Goal: Task Accomplishment & Management: Complete application form

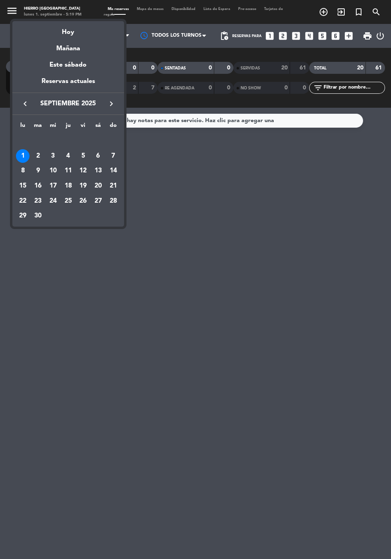
scroll to position [25, 0]
click at [72, 32] on div "Hoy" at bounding box center [68, 29] width 112 height 16
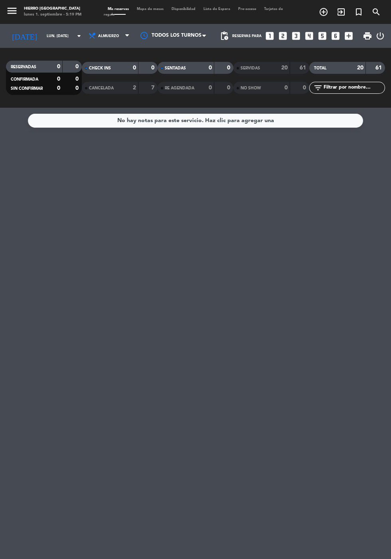
click at [52, 30] on input "lun. [DATE]" at bounding box center [68, 36] width 50 height 12
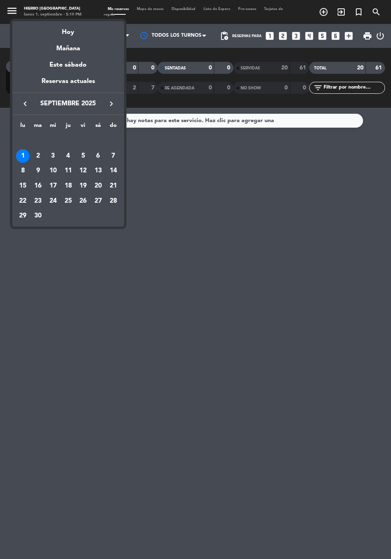
click at [71, 49] on div "Mañana" at bounding box center [68, 45] width 112 height 16
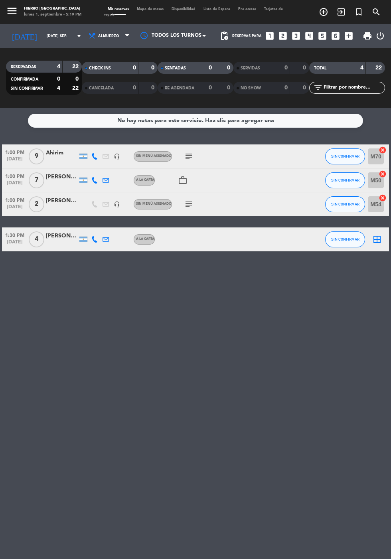
click at [91, 153] on icon at bounding box center [94, 156] width 6 height 6
click at [111, 140] on span at bounding box center [114, 143] width 6 height 6
click at [105, 153] on icon at bounding box center [105, 156] width 6 height 6
click at [94, 153] on icon at bounding box center [94, 156] width 6 height 6
click at [111, 140] on span at bounding box center [114, 143] width 6 height 6
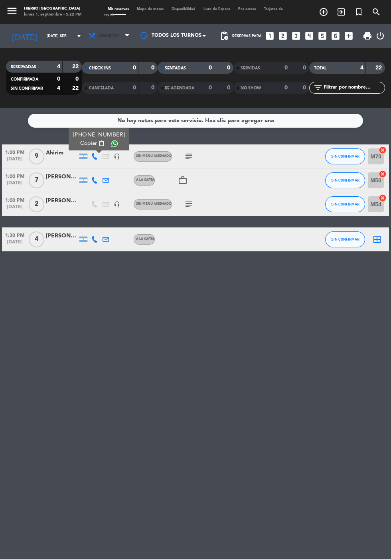
click at [88, 32] on icon at bounding box center [92, 36] width 8 height 8
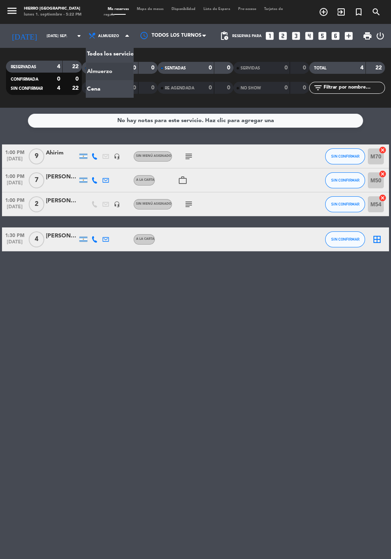
click at [85, 60] on div "menu Hierro Palermo lunes 1. septiembre - 5:22 PM Mis reservas Mapa de mesas Di…" at bounding box center [195, 54] width 391 height 108
click at [43, 30] on input "[DATE] sep." at bounding box center [68, 36] width 50 height 12
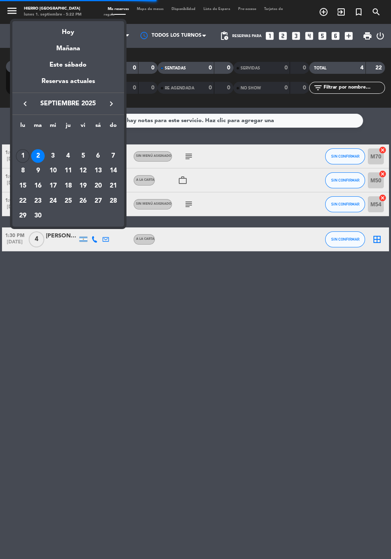
click at [65, 25] on div "Hoy" at bounding box center [68, 29] width 112 height 16
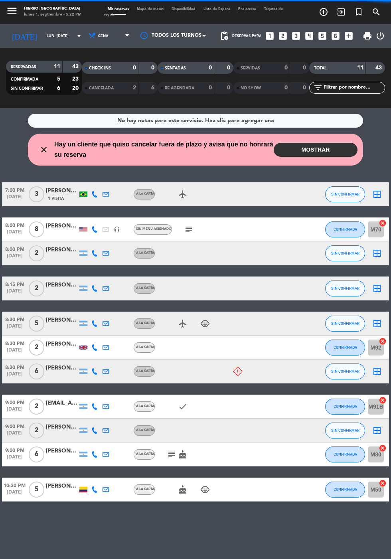
click at [305, 143] on button "MOSTRAR" at bounding box center [316, 150] width 84 height 14
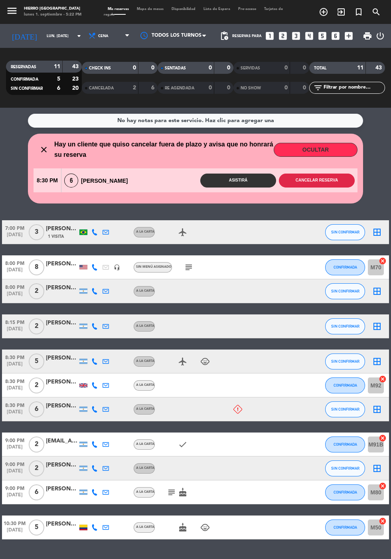
click at [323, 173] on button "Cancelar reserva" at bounding box center [317, 180] width 76 height 14
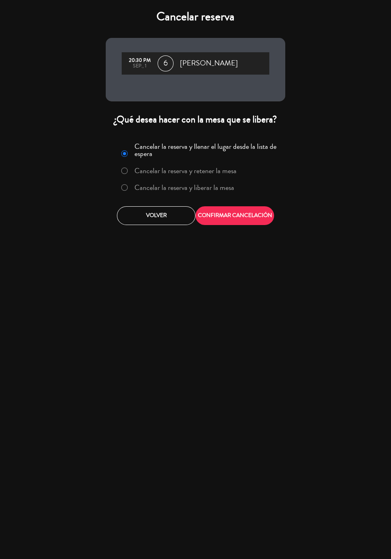
click at [193, 187] on label "Cancelar la reserva y liberar la mesa" at bounding box center [184, 187] width 100 height 7
click at [228, 211] on button "CONFIRMAR CANCELACIÓN" at bounding box center [234, 215] width 79 height 19
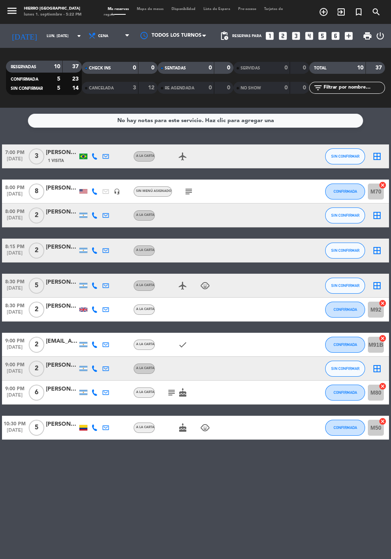
scroll to position [30, 0]
click at [187, 187] on icon "subject" at bounding box center [189, 192] width 10 height 10
click at [205, 281] on icon "child_care" at bounding box center [205, 286] width 10 height 10
click at [154, 390] on div "A la carta" at bounding box center [145, 392] width 18 height 5
click at [191, 187] on icon "subject" at bounding box center [189, 192] width 10 height 10
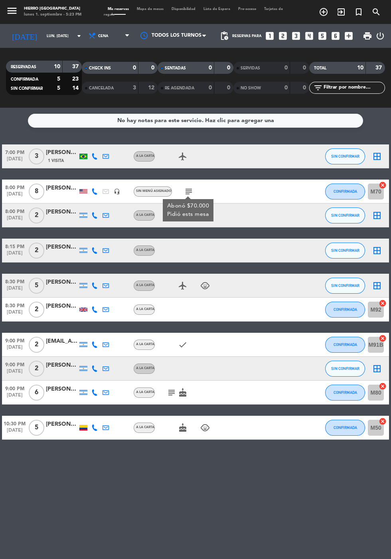
click at [60, 30] on input "lun. [DATE]" at bounding box center [68, 36] width 50 height 12
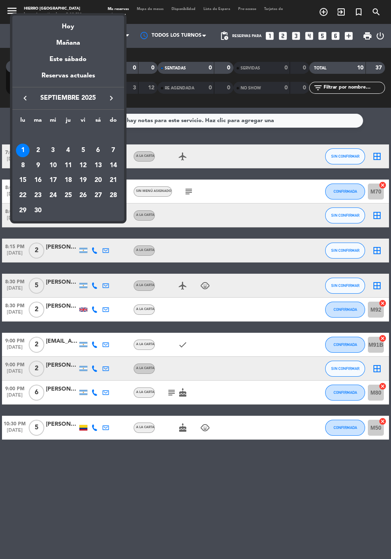
click at [63, 24] on div "Hoy" at bounding box center [68, 24] width 112 height 16
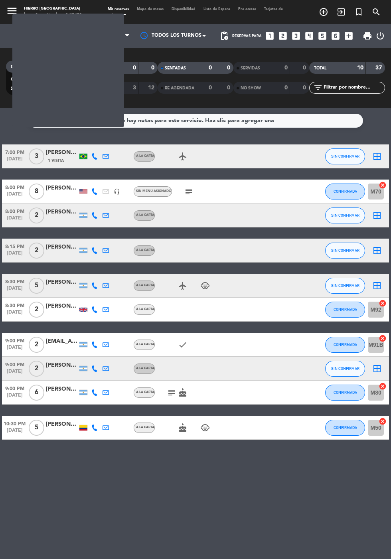
scroll to position [30, 0]
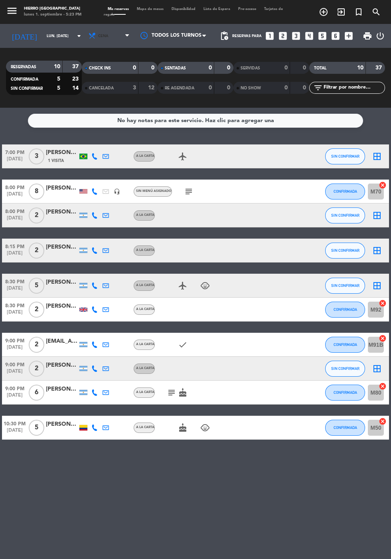
click at [88, 32] on icon at bounding box center [92, 36] width 8 height 8
click at [89, 38] on div "menu Hierro Palermo lunes 1. septiembre - 5:23 PM Mis reservas Mapa de mesas Di…" at bounding box center [195, 54] width 391 height 108
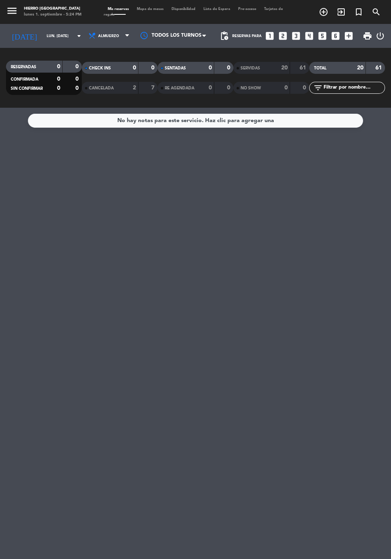
click at [43, 30] on input "lun. [DATE]" at bounding box center [68, 36] width 50 height 12
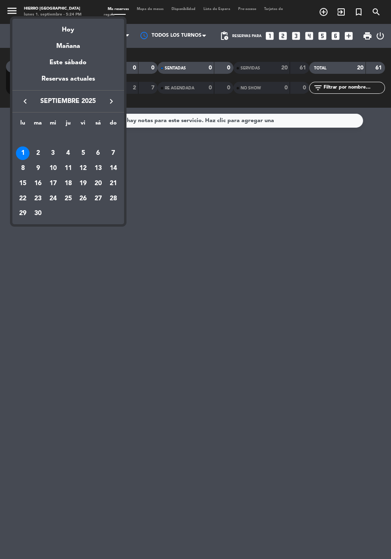
click at [61, 42] on div "Mañana" at bounding box center [68, 43] width 112 height 16
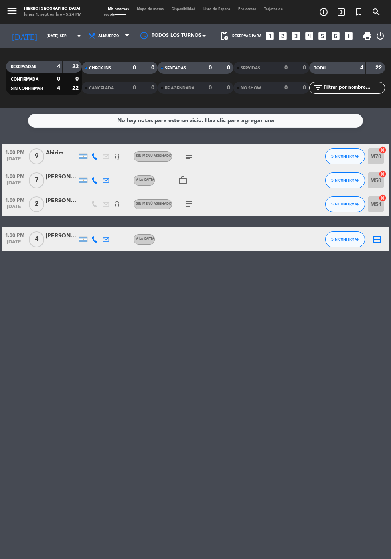
click at [189, 152] on icon "subject" at bounding box center [189, 157] width 10 height 10
click at [43, 40] on input "[DATE] sep." at bounding box center [68, 36] width 50 height 12
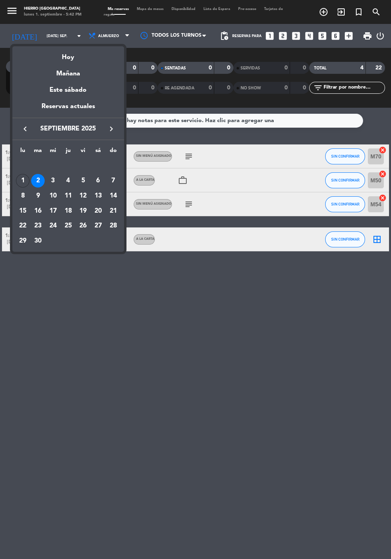
click at [59, 61] on div "Hoy" at bounding box center [68, 54] width 112 height 16
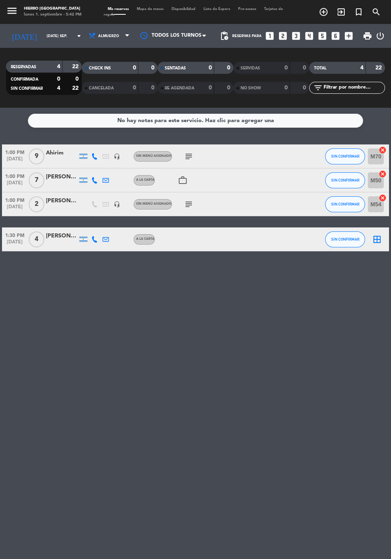
type input "lun. [DATE]"
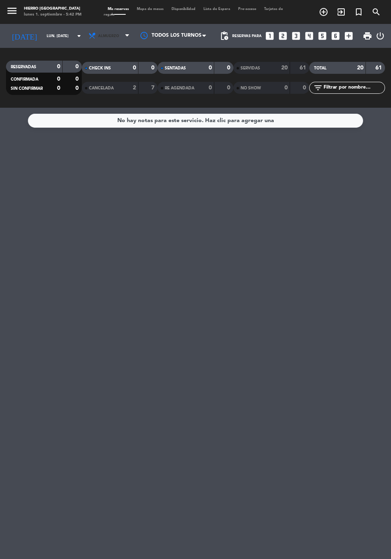
click at [98, 35] on span "Almuerzo" at bounding box center [108, 36] width 21 height 4
click at [83, 94] on div "menu Hierro Palermo lunes 1. septiembre - 5:42 PM Mis reservas Mapa de mesas Di…" at bounding box center [195, 54] width 391 height 108
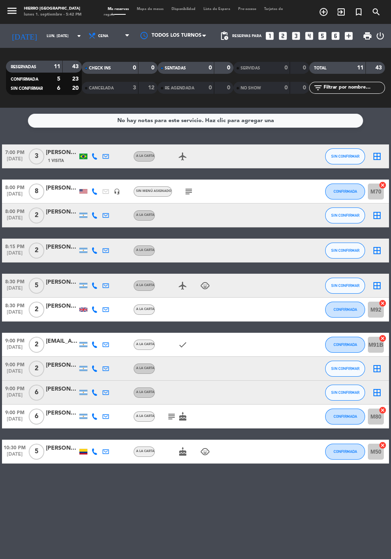
click at [170, 416] on icon "subject" at bounding box center [172, 417] width 10 height 10
click at [186, 190] on icon "subject" at bounding box center [189, 192] width 10 height 10
click at [204, 288] on icon "child_care" at bounding box center [205, 286] width 10 height 10
click at [381, 285] on icon "border_all" at bounding box center [377, 286] width 10 height 10
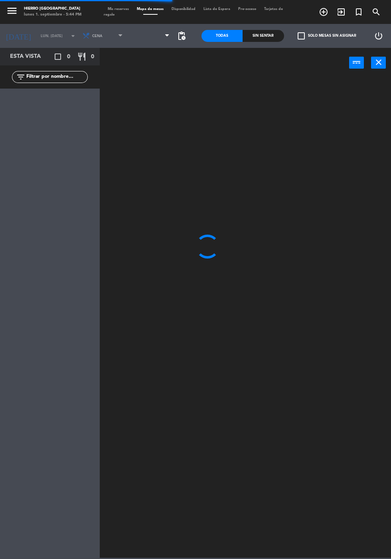
click at [130, 41] on span at bounding box center [150, 36] width 47 height 18
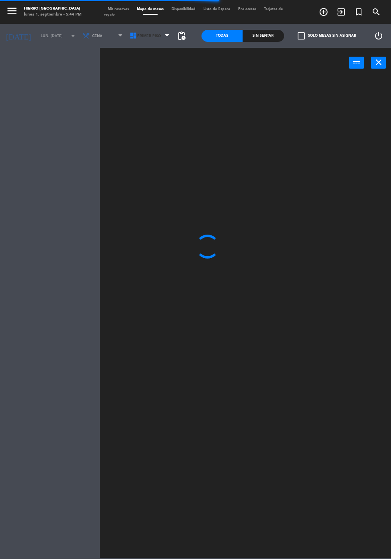
click at [129, 39] on icon at bounding box center [133, 36] width 8 height 8
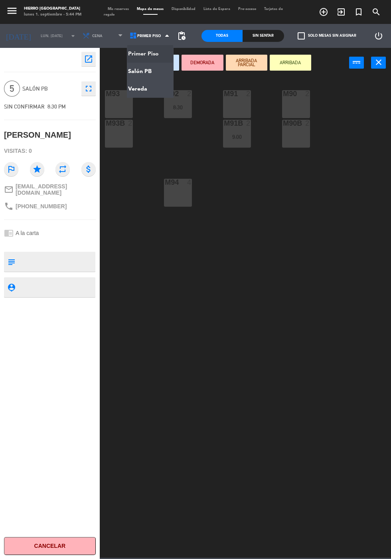
click at [158, 74] on ng-component "menu Hierro Palermo lunes 1. septiembre - 5:44 PM Mis reservas Mapa de mesas Di…" at bounding box center [195, 278] width 391 height 557
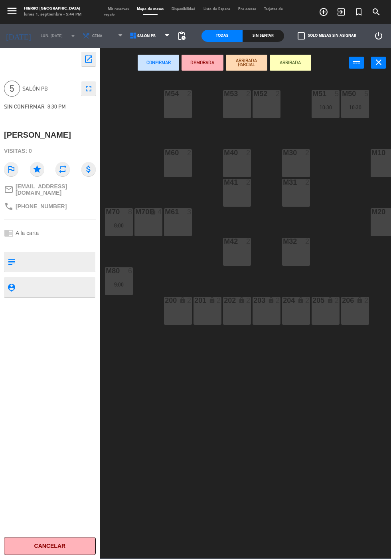
click at [130, 35] on icon at bounding box center [133, 36] width 8 height 8
click at [132, 53] on ng-component "menu Hierro Palermo lunes 1. septiembre - 5:44 PM Mis reservas Mapa de mesas Di…" at bounding box center [195, 278] width 391 height 557
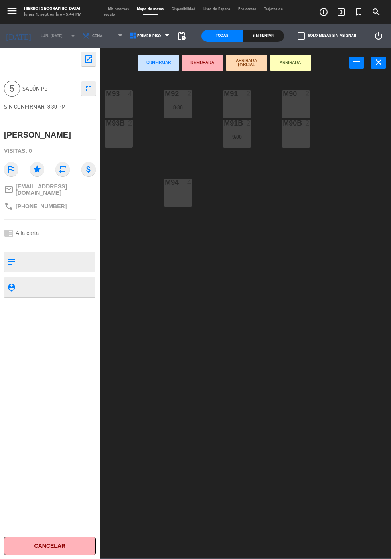
click at [118, 101] on div "M93 4" at bounding box center [119, 104] width 28 height 28
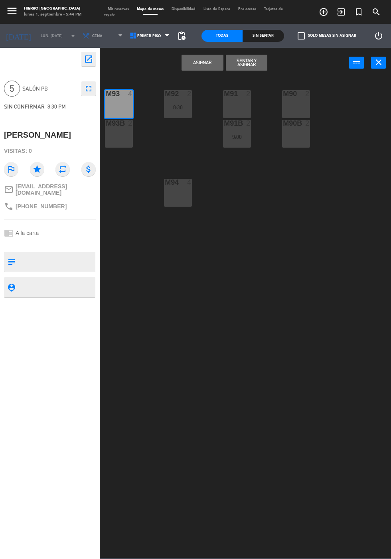
click at [115, 140] on div "M93B 2" at bounding box center [119, 134] width 28 height 28
click at [192, 66] on button "Asignar" at bounding box center [201, 63] width 41 height 16
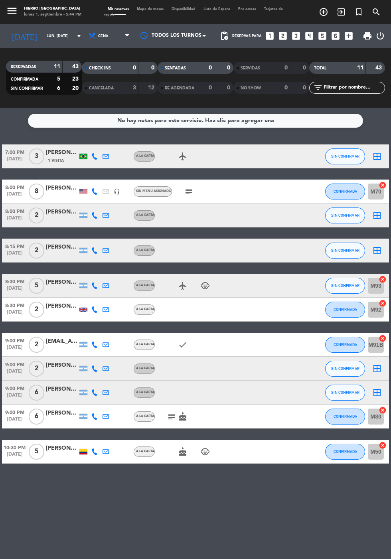
click at [378, 158] on icon "border_all" at bounding box center [377, 157] width 10 height 10
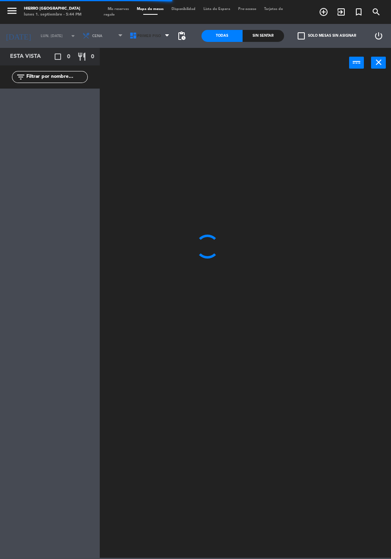
click at [129, 37] on icon at bounding box center [133, 36] width 8 height 8
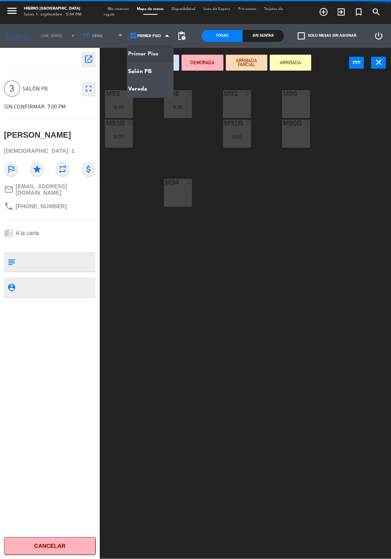
click at [130, 77] on ng-component "menu Hierro Palermo lunes 1. septiembre - 5:44 PM Mis reservas Mapa de mesas Di…" at bounding box center [195, 278] width 391 height 557
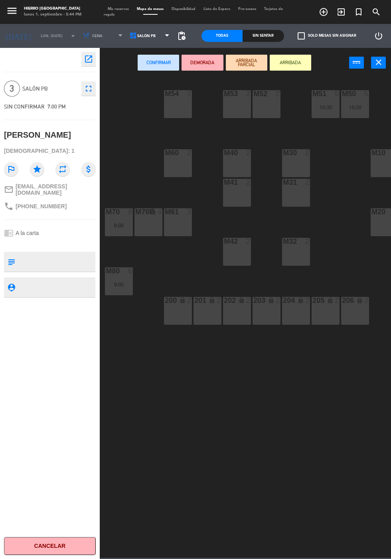
click at [236, 162] on div "M40 2" at bounding box center [237, 163] width 28 height 28
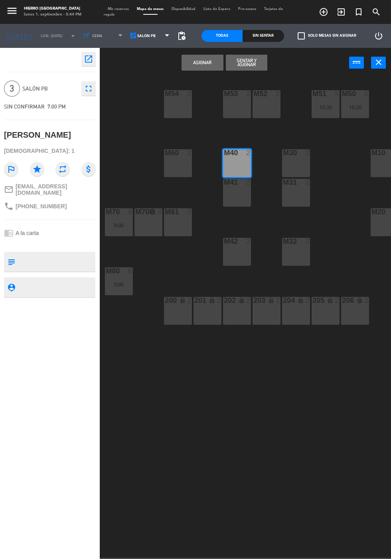
click at [231, 203] on div "M41 2" at bounding box center [237, 193] width 28 height 28
click at [193, 69] on button "Asignar" at bounding box center [201, 63] width 41 height 16
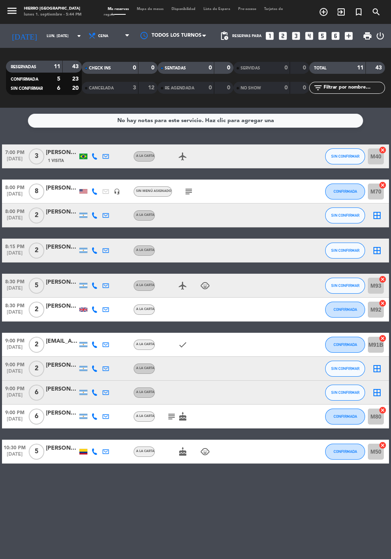
click at [372, 220] on icon "border_all" at bounding box center [377, 216] width 10 height 10
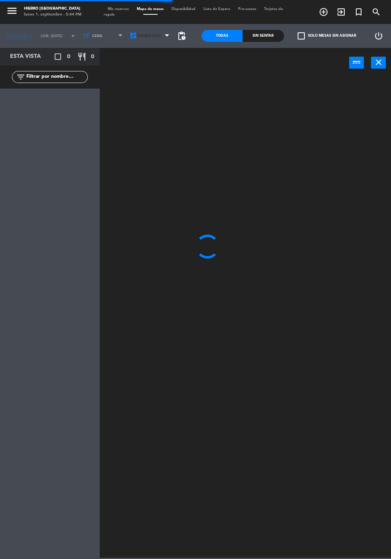
click at [135, 42] on span "Primer Piso" at bounding box center [150, 36] width 47 height 18
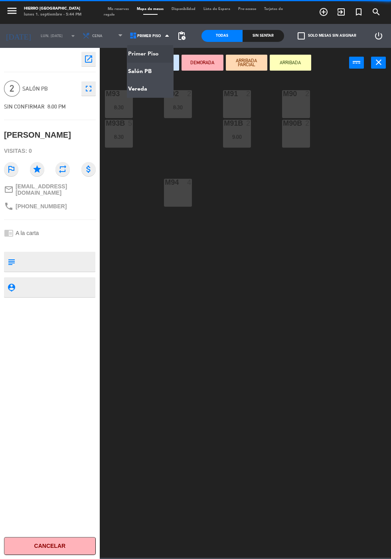
click at [139, 70] on ng-component "menu Hierro Palermo lunes 1. septiembre - 5:44 PM Mis reservas Mapa de mesas Di…" at bounding box center [195, 278] width 391 height 557
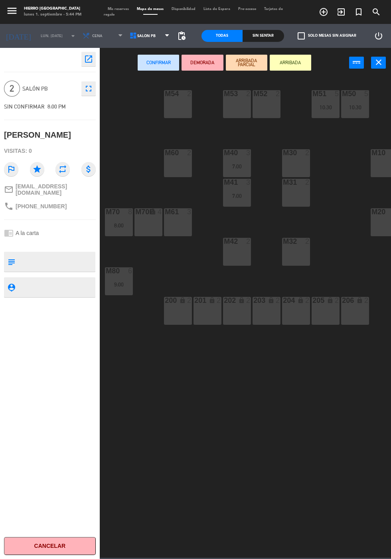
click at [273, 111] on div "M52 2" at bounding box center [266, 104] width 28 height 28
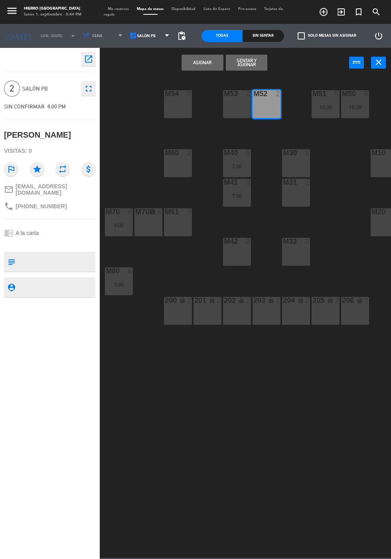
click at [204, 62] on button "Asignar" at bounding box center [201, 63] width 41 height 16
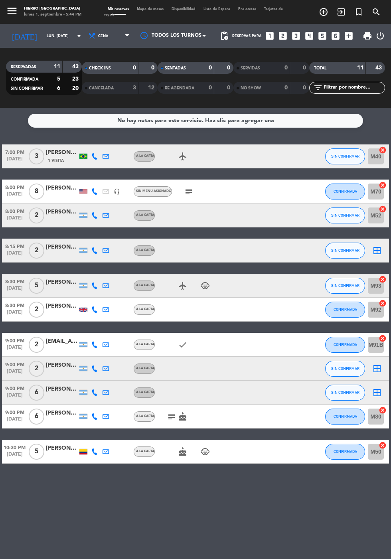
click at [378, 250] on icon "border_all" at bounding box center [377, 251] width 10 height 10
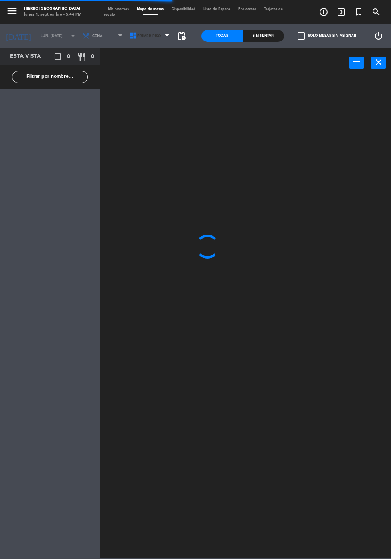
click at [140, 43] on span "Primer Piso" at bounding box center [150, 36] width 47 height 18
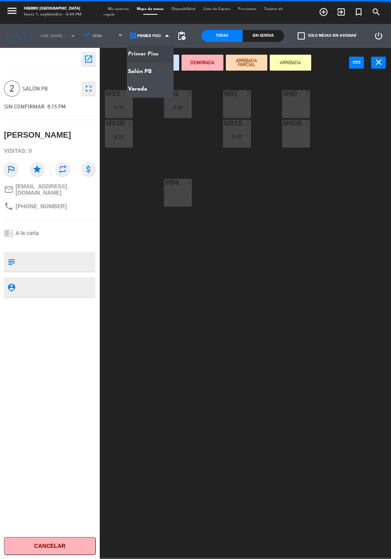
click at [134, 77] on ng-component "menu Hierro Palermo lunes 1. septiembre - 5:44 PM Mis reservas Mapa de mesas Di…" at bounding box center [195, 278] width 391 height 557
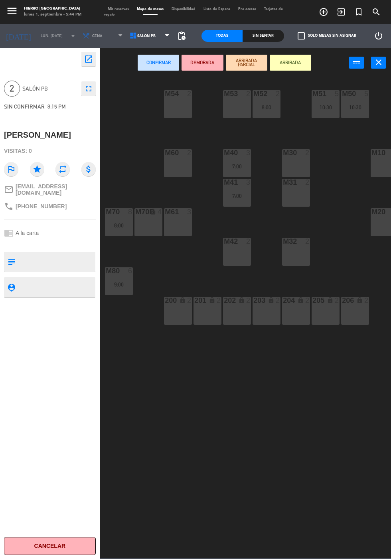
click at [238, 263] on div "M42 2" at bounding box center [237, 252] width 28 height 28
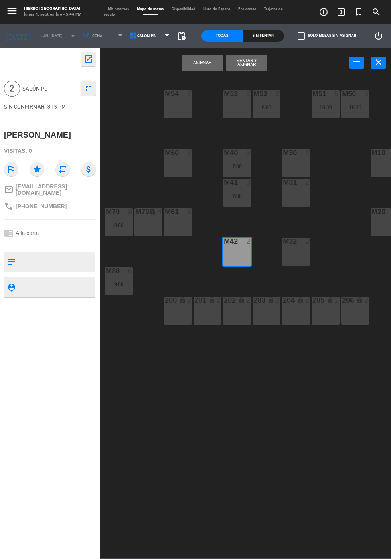
click at [205, 66] on button "Asignar" at bounding box center [201, 63] width 41 height 16
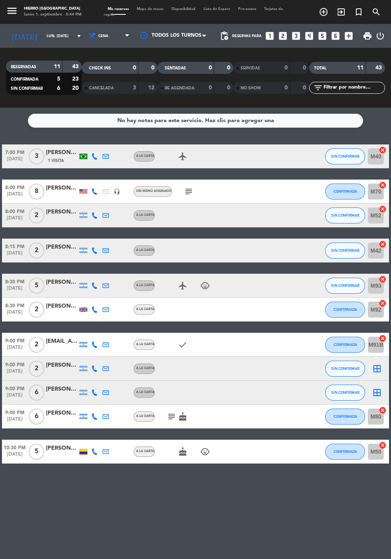
click at [372, 393] on icon "border_all" at bounding box center [377, 393] width 10 height 10
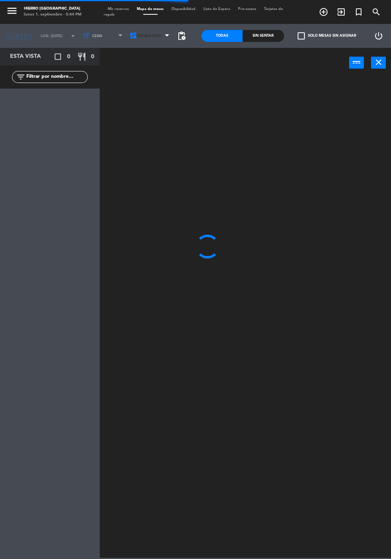
click at [141, 41] on span "Primer Piso" at bounding box center [150, 36] width 47 height 18
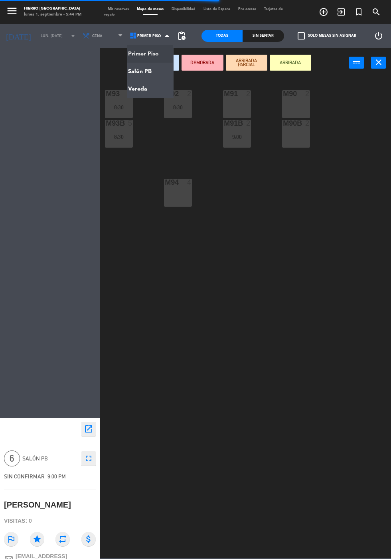
click at [136, 71] on ng-component "menu Hierro Palermo lunes 1. septiembre - 5:44 PM Mis reservas Mapa de mesas Di…" at bounding box center [195, 278] width 391 height 557
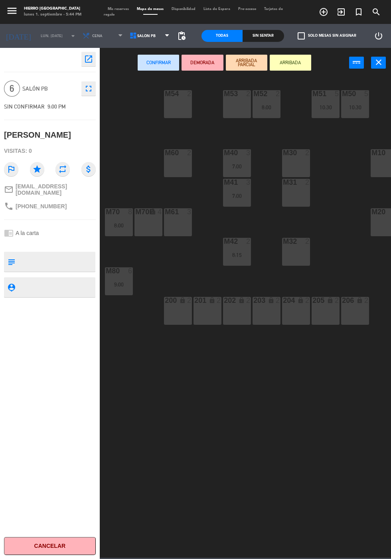
click at [378, 172] on div "M10 6" at bounding box center [384, 163] width 28 height 28
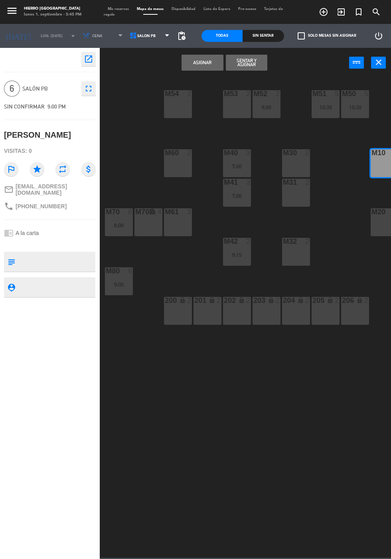
click at [381, 164] on div "M10 6" at bounding box center [384, 163] width 28 height 28
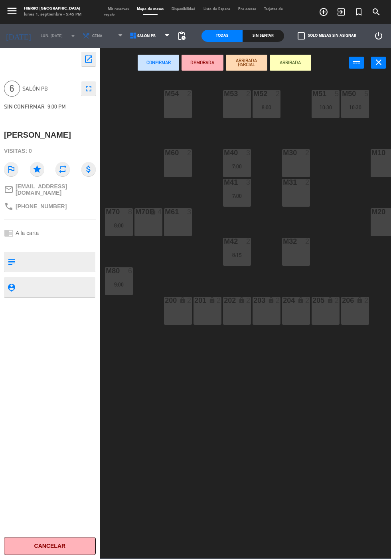
click at [381, 225] on div "M20 6" at bounding box center [384, 222] width 28 height 28
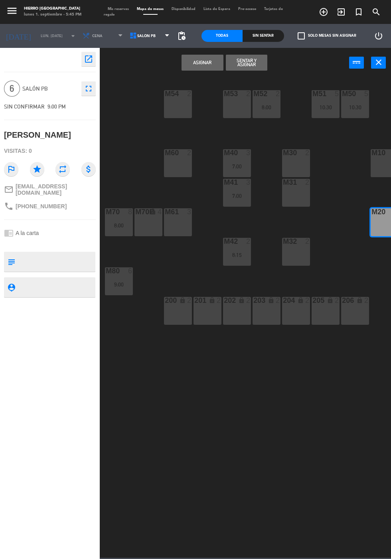
click at [195, 69] on button "Asignar" at bounding box center [201, 63] width 41 height 16
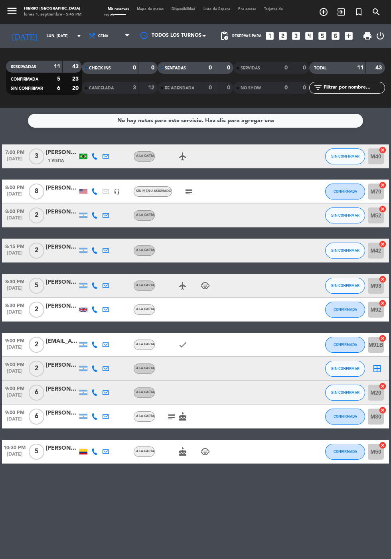
click at [378, 368] on icon "border_all" at bounding box center [377, 369] width 10 height 10
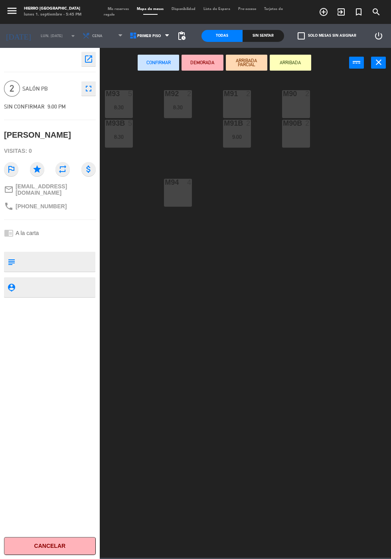
click at [224, 97] on div "M91" at bounding box center [224, 93] width 0 height 7
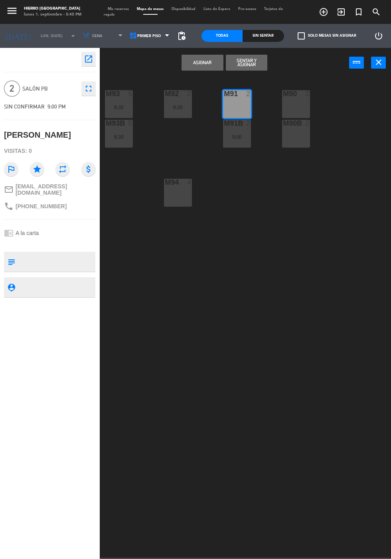
click at [191, 66] on button "Asignar" at bounding box center [201, 63] width 41 height 16
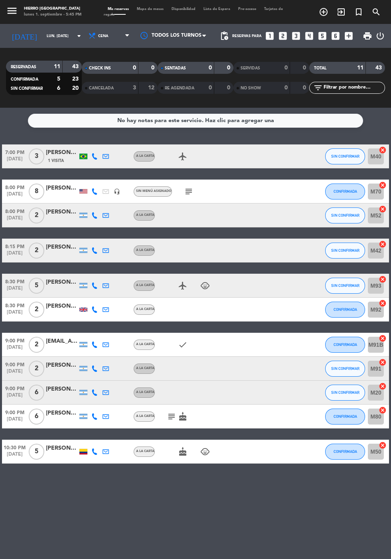
click at [147, 9] on span "Mapa de mesas" at bounding box center [150, 9] width 35 height 4
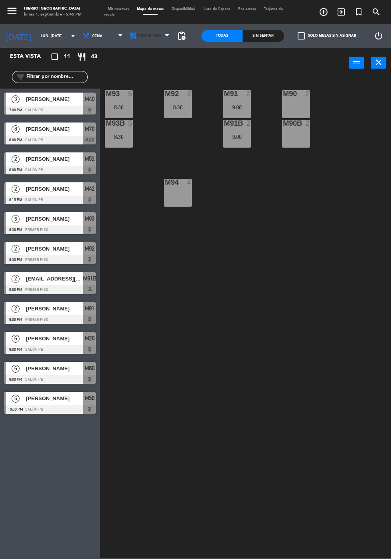
click at [129, 39] on icon at bounding box center [133, 36] width 8 height 8
click at [130, 71] on ng-component "menu Hierro Palermo lunes 1. septiembre - 5:45 PM Mis reservas Mapa de mesas Di…" at bounding box center [195, 278] width 391 height 557
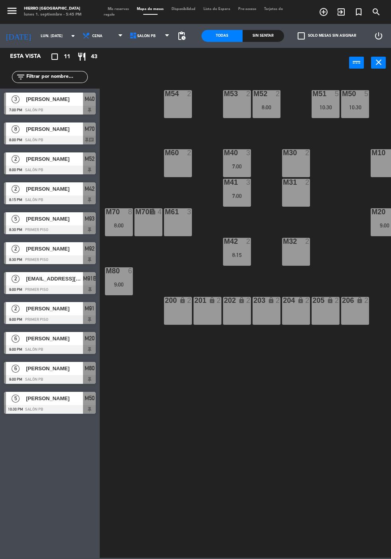
click at [111, 8] on span "Mis reservas" at bounding box center [118, 9] width 29 height 4
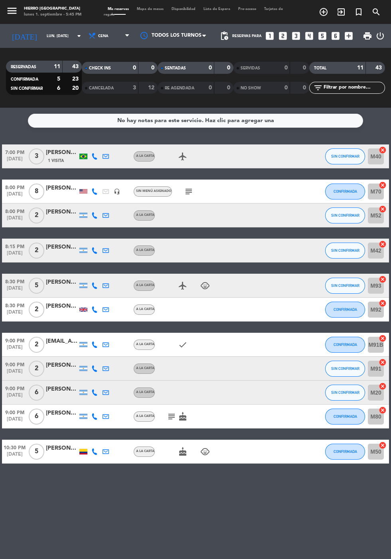
click at [185, 193] on icon "subject" at bounding box center [189, 192] width 10 height 10
click at [201, 282] on icon "child_care" at bounding box center [205, 286] width 10 height 10
click at [169, 412] on icon "subject" at bounding box center [172, 417] width 10 height 10
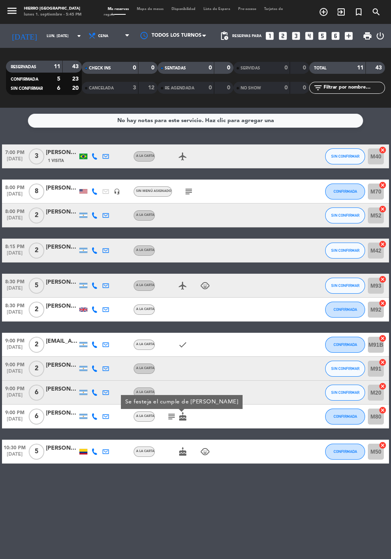
click at [182, 412] on icon "cake" at bounding box center [183, 417] width 10 height 10
click at [181, 434] on div "No hay notas para este servicio. Haz clic para agregar una 7:00 PM [DATE] 3 [PE…" at bounding box center [195, 333] width 391 height 451
click at [182, 447] on icon "cake" at bounding box center [183, 452] width 10 height 10
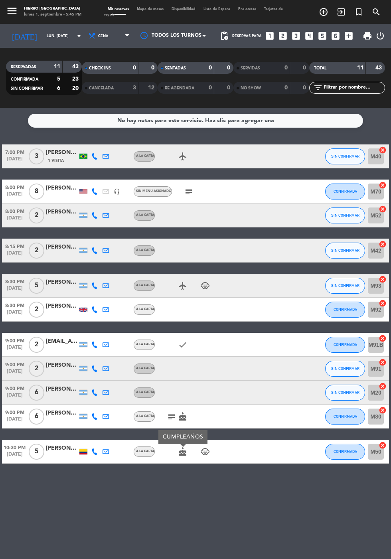
scroll to position [37, 0]
click at [205, 447] on icon "child_care" at bounding box center [205, 452] width 10 height 10
click at [181, 447] on icon "cake" at bounding box center [183, 452] width 10 height 10
click at [43, 38] on input "lun. [DATE]" at bounding box center [68, 36] width 50 height 12
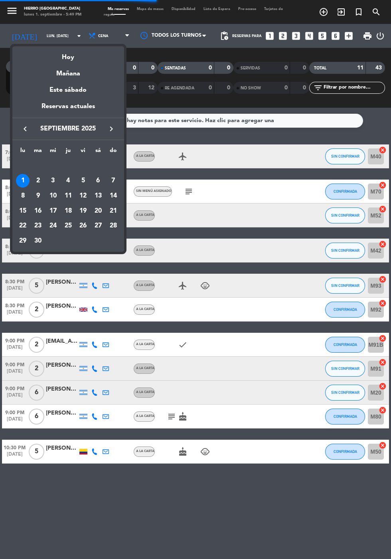
click at [41, 38] on div at bounding box center [195, 279] width 391 height 559
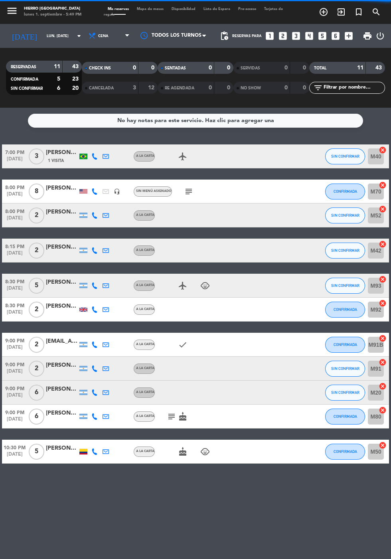
click at [43, 35] on input "lun. [DATE]" at bounding box center [68, 36] width 50 height 12
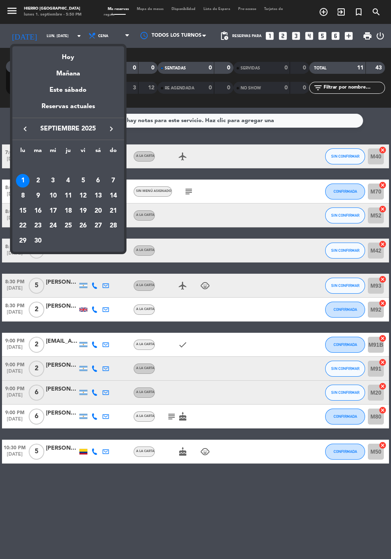
click at [38, 181] on div "2" at bounding box center [38, 181] width 14 height 14
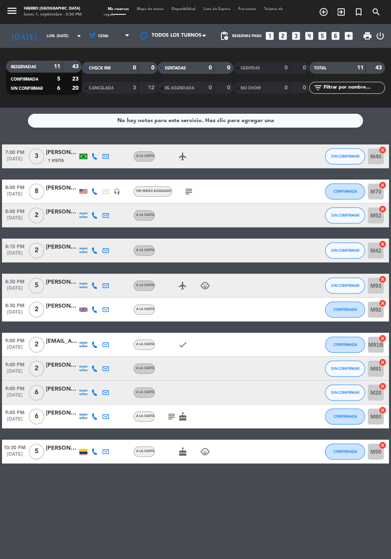
type input "[DATE] sep."
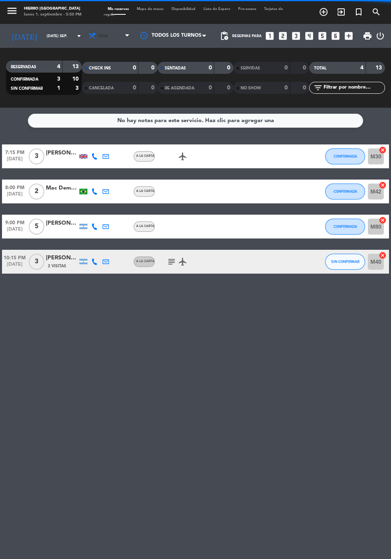
click at [99, 41] on span "Cena" at bounding box center [110, 36] width 48 height 18
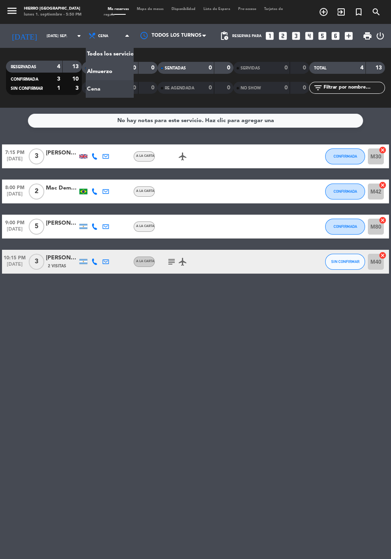
click at [108, 72] on div "menu Hierro Palermo lunes 1. septiembre - 5:50 PM Mis reservas Mapa de mesas Di…" at bounding box center [195, 54] width 391 height 108
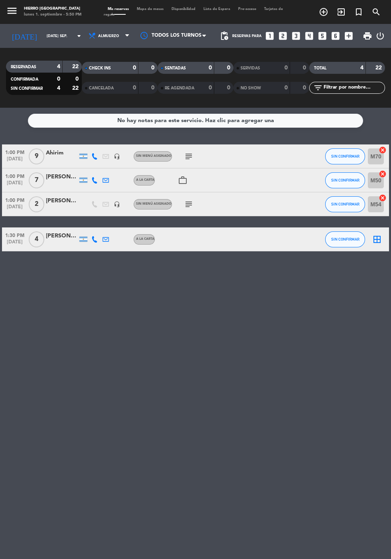
click at [185, 206] on icon "subject" at bounding box center [189, 204] width 10 height 10
click at [184, 157] on icon "subject" at bounding box center [189, 157] width 10 height 10
click at [321, 40] on icon "looks_5" at bounding box center [322, 36] width 10 height 10
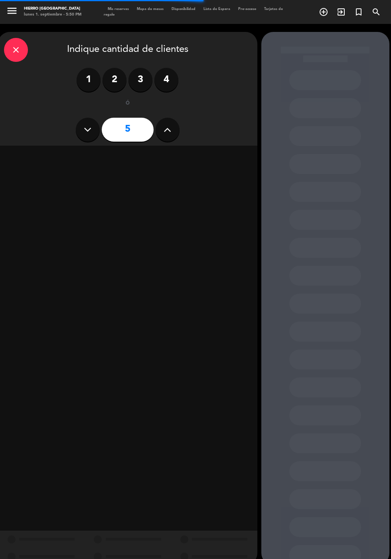
click at [173, 136] on button at bounding box center [168, 130] width 24 height 24
click at [173, 134] on button at bounding box center [168, 130] width 24 height 24
click at [171, 136] on button at bounding box center [168, 130] width 24 height 24
click at [171, 134] on icon at bounding box center [167, 130] width 8 height 12
click at [171, 132] on icon at bounding box center [167, 130] width 8 height 12
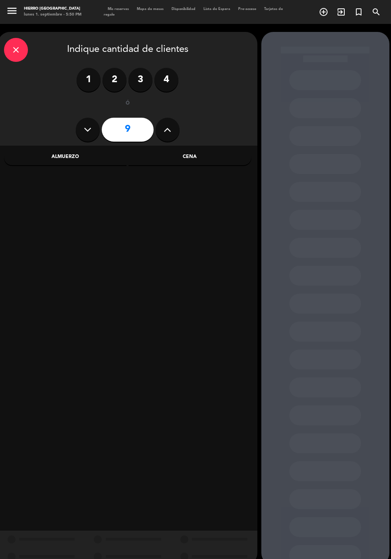
type input "10"
click at [69, 157] on div "Almuerzo" at bounding box center [65, 157] width 123 height 16
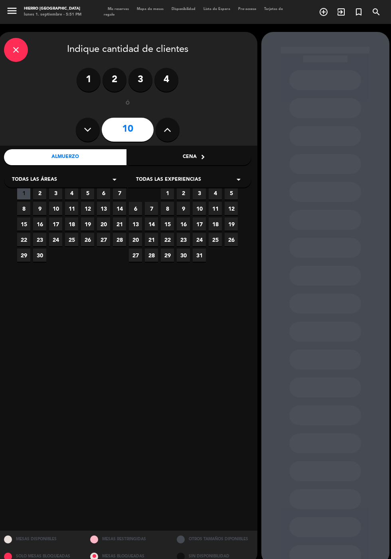
click at [39, 193] on span "2" at bounding box center [39, 192] width 13 height 13
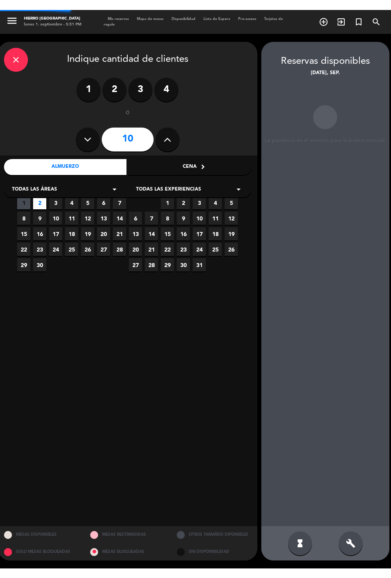
scroll to position [32, 0]
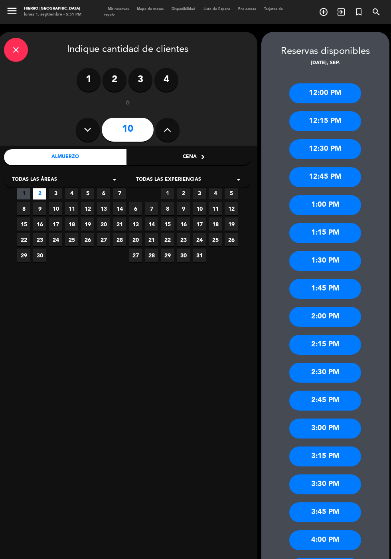
click at [342, 195] on div "1:00 PM" at bounding box center [325, 205] width 72 height 20
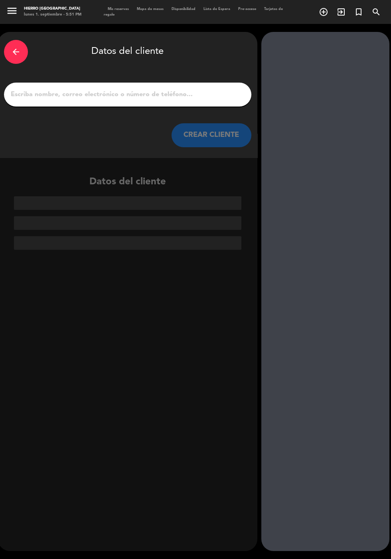
click at [211, 89] on input "1" at bounding box center [127, 94] width 235 height 11
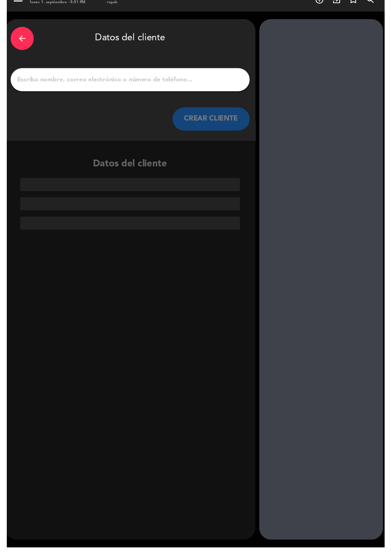
scroll to position [20, 0]
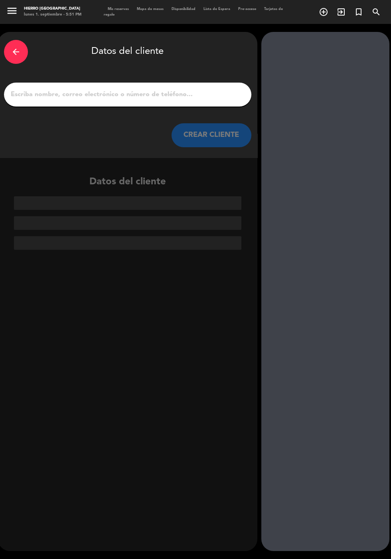
click at [222, 89] on input "1" at bounding box center [127, 94] width 235 height 11
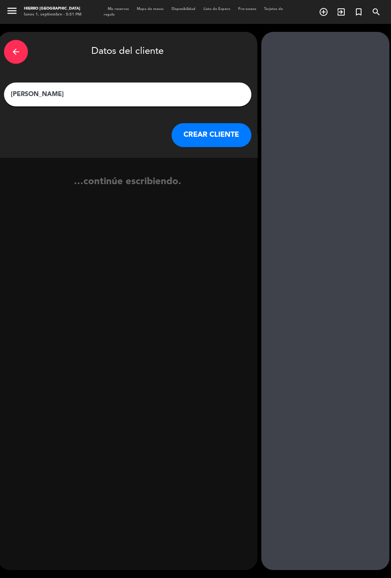
type input "[PERSON_NAME]"
click at [222, 123] on button "CREAR CLIENTE" at bounding box center [211, 135] width 80 height 24
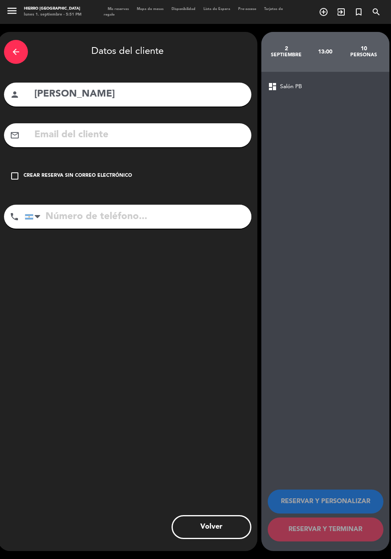
click at [202, 127] on input "text" at bounding box center [139, 135] width 212 height 16
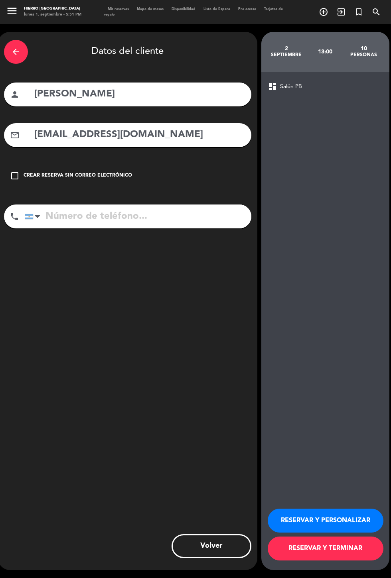
type input "[EMAIL_ADDRESS][DOMAIN_NAME]"
click at [181, 205] on input "tel" at bounding box center [138, 217] width 226 height 24
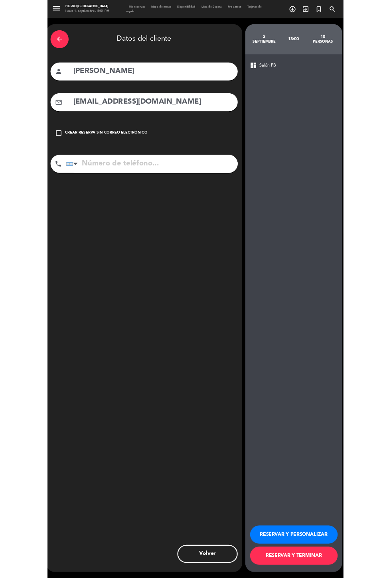
scroll to position [0, 0]
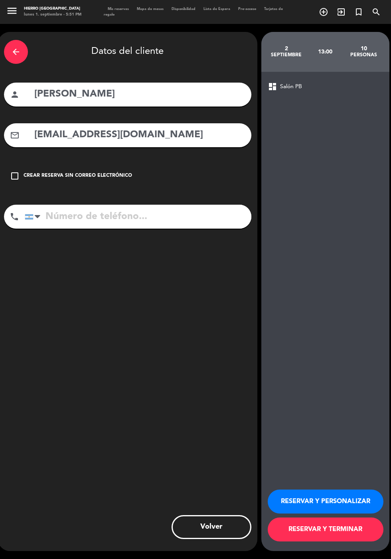
click at [174, 198] on div "arrow_back Datos del cliente person [PERSON_NAME] mail_outline [EMAIL_ADDRESS][…" at bounding box center [127, 291] width 259 height 519
click at [135, 214] on input "tel" at bounding box center [138, 217] width 226 height 24
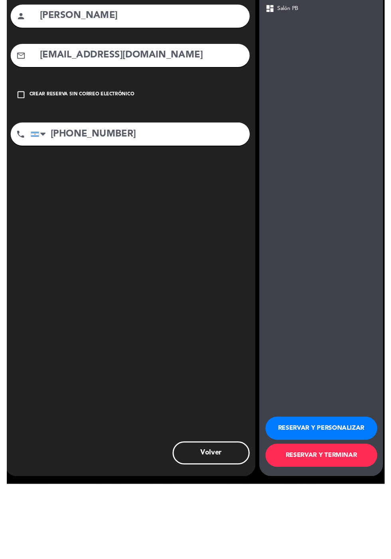
scroll to position [20, 0]
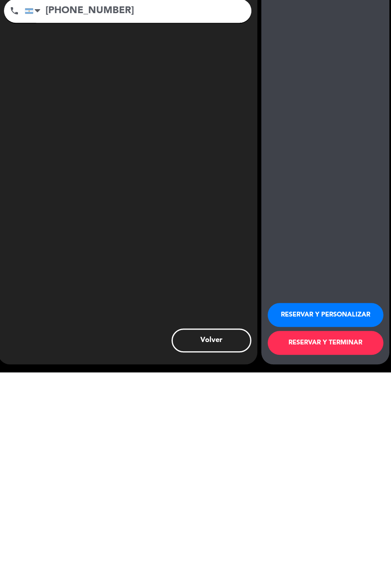
type input "[PHONE_NUMBER]"
click at [356, 519] on button "RESERVAR Y PERSONALIZAR" at bounding box center [326, 521] width 116 height 24
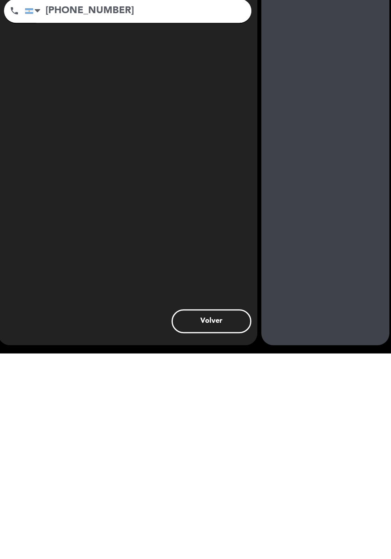
scroll to position [0, 0]
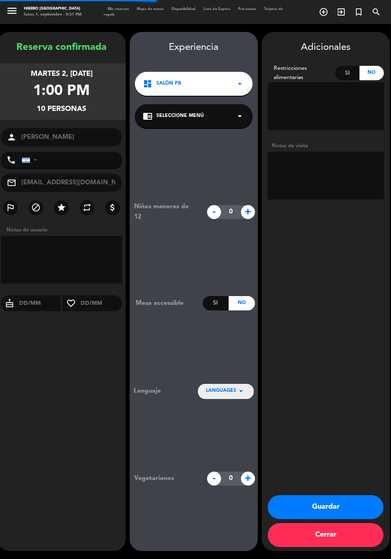
type input "[PHONE_NUMBER]"
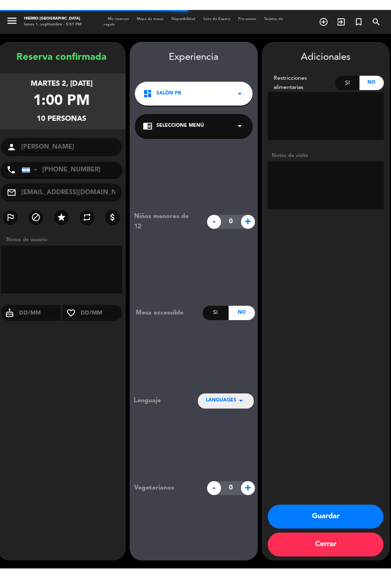
scroll to position [32, 0]
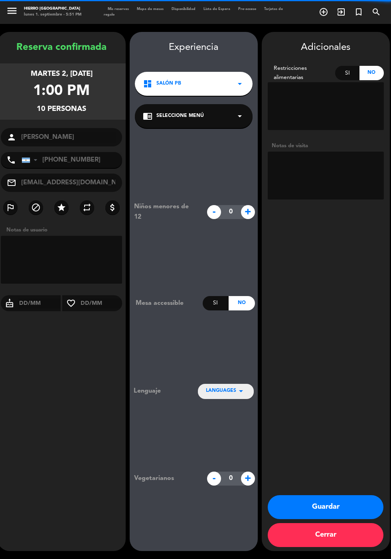
click at [322, 152] on textarea at bounding box center [326, 176] width 116 height 48
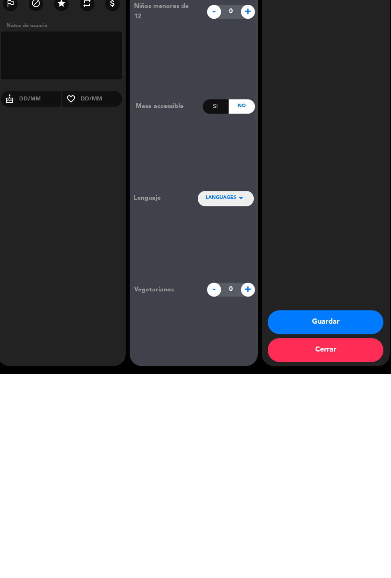
scroll to position [0, 0]
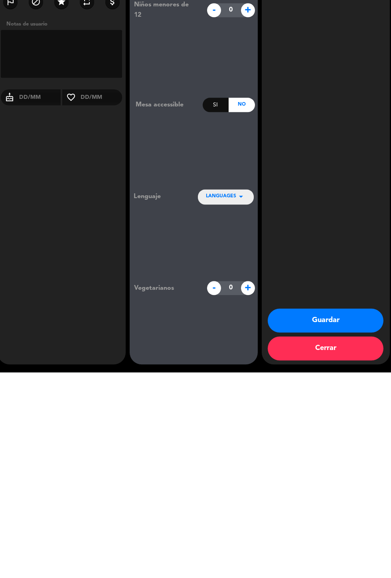
type textarea "Abonó seña de $100.000"
click at [360, 521] on button "Guardar" at bounding box center [326, 526] width 116 height 24
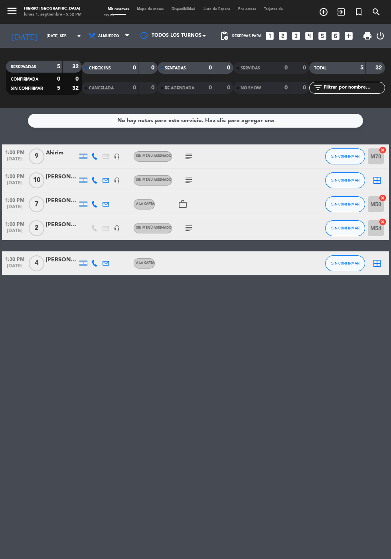
click at [378, 175] on icon "border_all" at bounding box center [377, 180] width 10 height 10
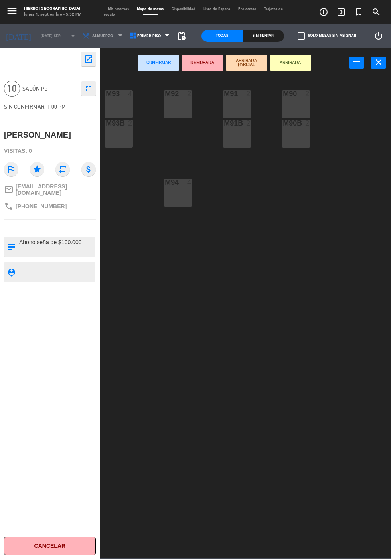
click at [120, 109] on div "M93 4" at bounding box center [119, 104] width 28 height 28
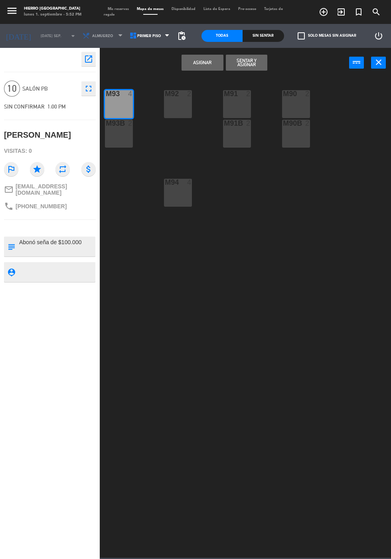
click at [118, 144] on div "M93B 2" at bounding box center [119, 134] width 28 height 28
click at [187, 112] on div "M92 2" at bounding box center [178, 104] width 28 height 28
click at [185, 198] on div "M94 4" at bounding box center [178, 193] width 28 height 28
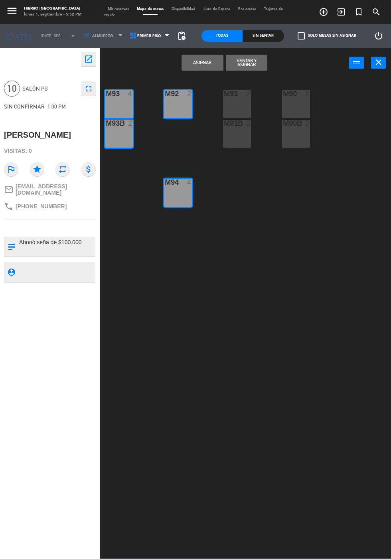
click at [242, 145] on div "M91B 2" at bounding box center [237, 134] width 28 height 28
click at [205, 63] on button "Asignar" at bounding box center [201, 63] width 41 height 16
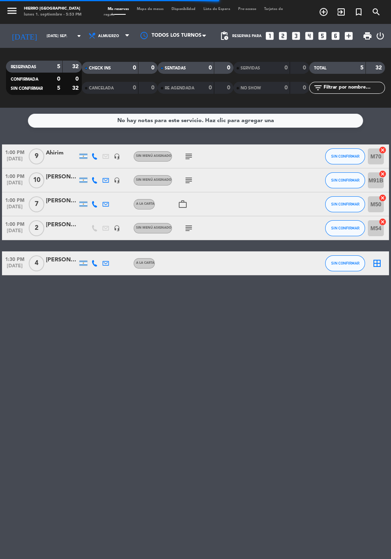
click at [93, 201] on icon at bounding box center [94, 204] width 6 height 6
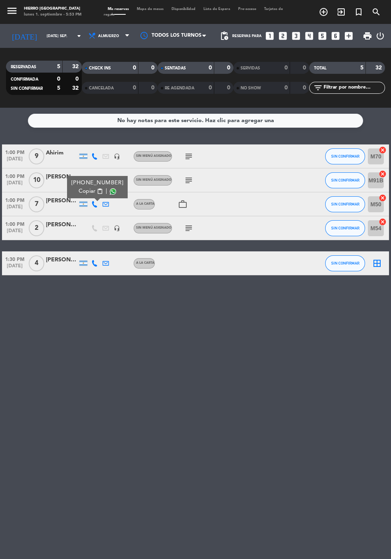
click at [113, 188] on span at bounding box center [113, 191] width 6 height 6
click at [187, 223] on icon "subject" at bounding box center [189, 228] width 10 height 10
click at [379, 258] on icon "border_all" at bounding box center [377, 263] width 10 height 10
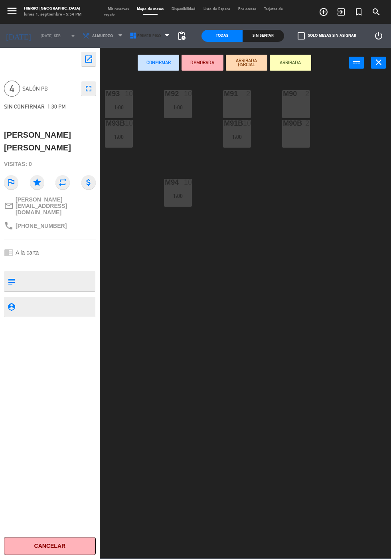
click at [139, 36] on span "Primer Piso" at bounding box center [149, 36] width 24 height 4
click at [130, 77] on ng-component "menu Hierro Palermo lunes 1. septiembre - 5:54 PM Mis reservas Mapa de mesas Di…" at bounding box center [195, 278] width 391 height 557
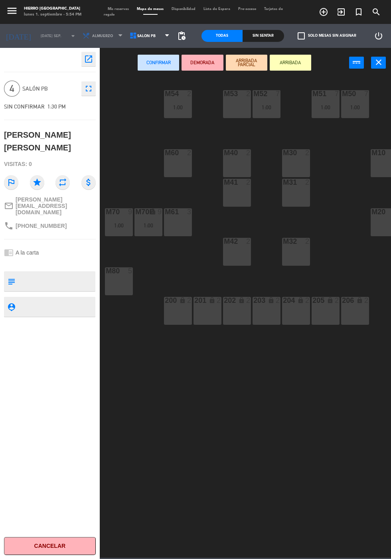
click at [231, 159] on div "M40 2" at bounding box center [237, 163] width 28 height 28
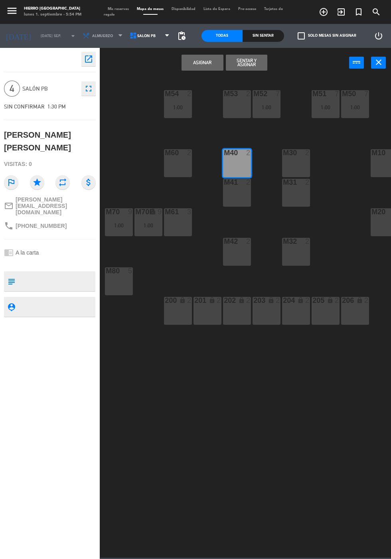
click at [234, 197] on div "M41 2" at bounding box center [237, 193] width 28 height 28
click at [199, 62] on button "Asignar" at bounding box center [201, 63] width 41 height 16
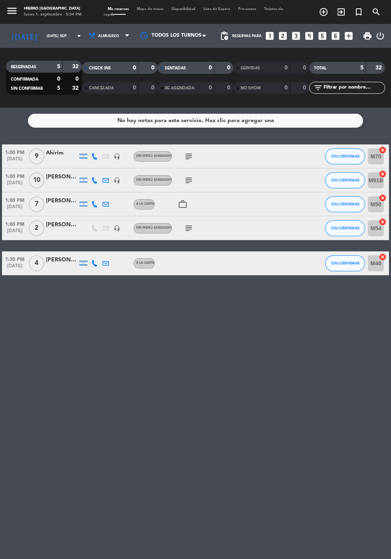
click at [43, 30] on input "[DATE] sep." at bounding box center [68, 36] width 50 height 12
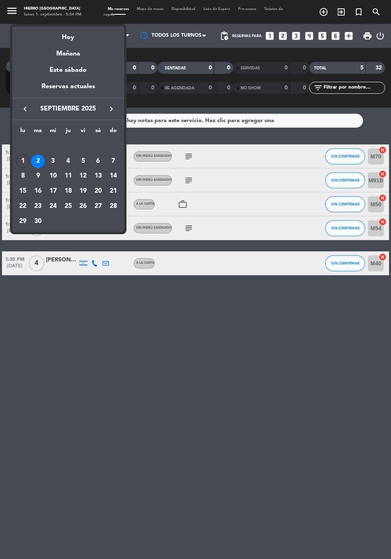
click at [99, 20] on div at bounding box center [195, 279] width 391 height 559
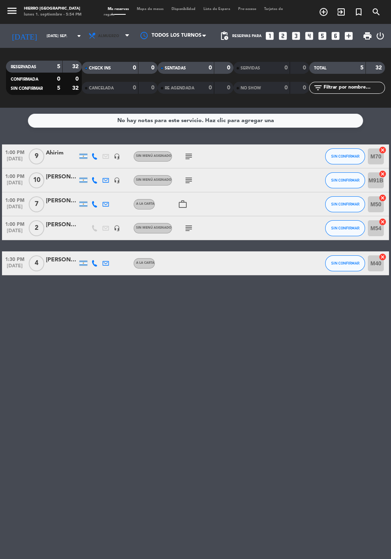
click at [100, 27] on span "Almuerzo" at bounding box center [110, 36] width 48 height 18
click at [86, 68] on div "menu Hierro Palermo lunes 1. septiembre - 5:54 PM Mis reservas Mapa de mesas Di…" at bounding box center [195, 54] width 391 height 108
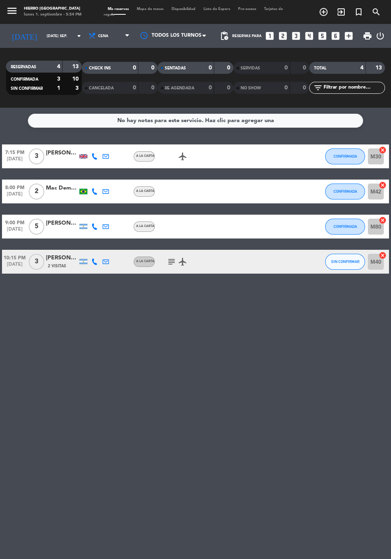
click at [43, 30] on input "[DATE] sep." at bounding box center [68, 36] width 50 height 12
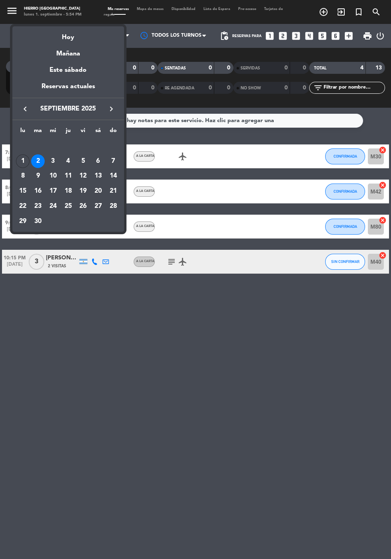
click at [68, 38] on div "Hoy" at bounding box center [68, 34] width 112 height 16
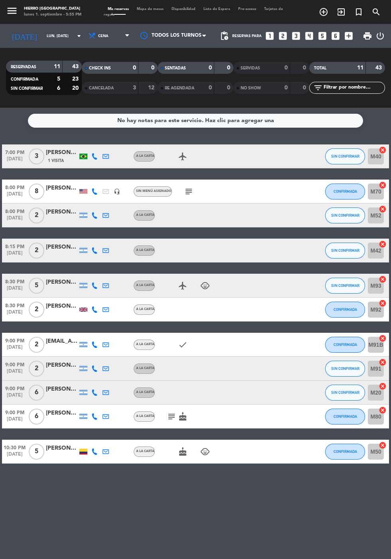
click at [168, 412] on icon "subject" at bounding box center [172, 417] width 10 height 10
click at [43, 30] on input "lun. [DATE]" at bounding box center [68, 36] width 50 height 12
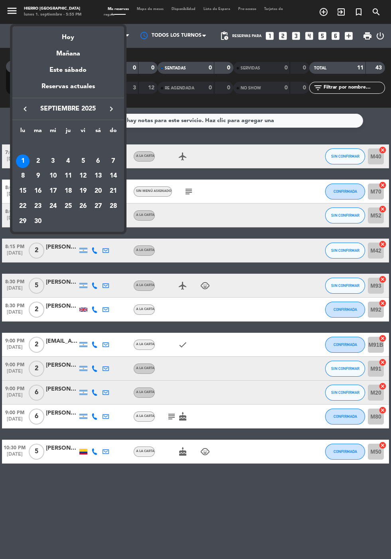
click at [38, 160] on div "2" at bounding box center [38, 161] width 14 height 14
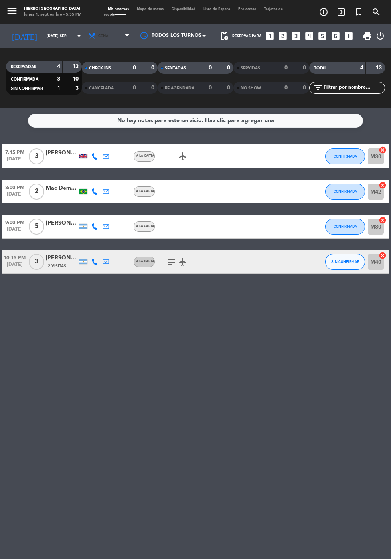
click at [98, 34] on span "Cena" at bounding box center [103, 36] width 10 height 4
click at [82, 53] on div "menu Hierro Palermo lunes 1. septiembre - 5:55 PM Mis reservas Mapa de mesas Di…" at bounding box center [195, 54] width 391 height 108
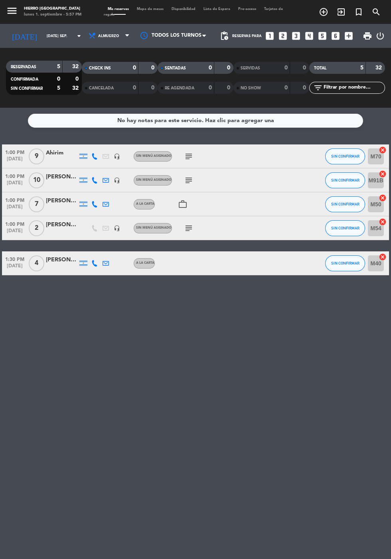
click at [185, 175] on icon "subject" at bounding box center [189, 180] width 10 height 10
click at [112, 341] on div "No hay notas para este servicio. Haz clic para agregar una 1:00 PM [DATE] 9 Ahi…" at bounding box center [195, 333] width 391 height 451
click at [43, 30] on input "[DATE] sep." at bounding box center [68, 36] width 50 height 12
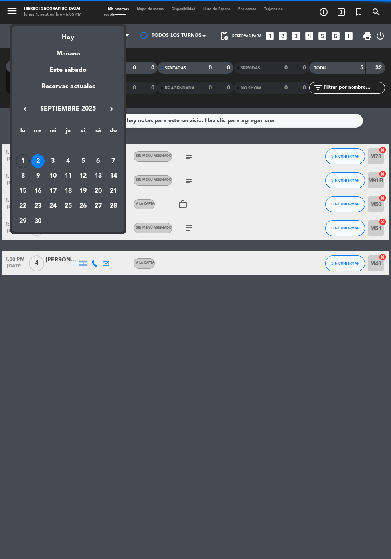
click at [62, 40] on div "Hoy" at bounding box center [68, 34] width 112 height 16
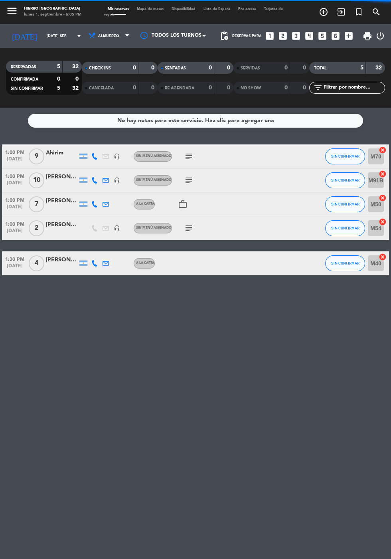
type input "lun. [DATE]"
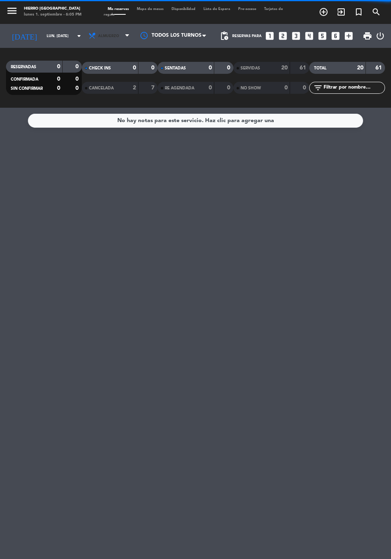
click at [98, 34] on span "Almuerzo" at bounding box center [108, 36] width 21 height 4
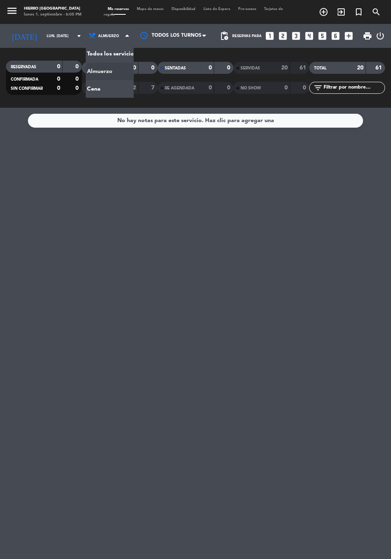
click at [86, 68] on div "menu Hierro Palermo lunes 1. septiembre - 6:05 PM Mis reservas Mapa de mesas Di…" at bounding box center [195, 54] width 391 height 108
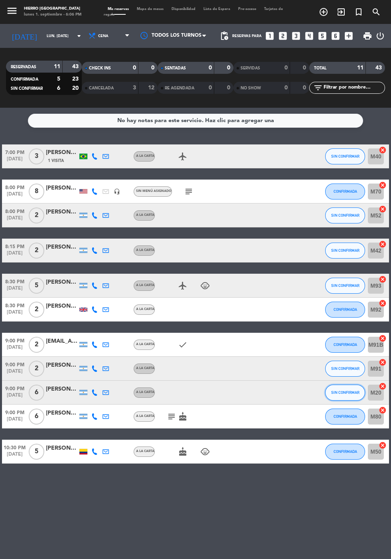
click at [350, 392] on span "SIN CONFIRMAR" at bounding box center [345, 392] width 28 height 4
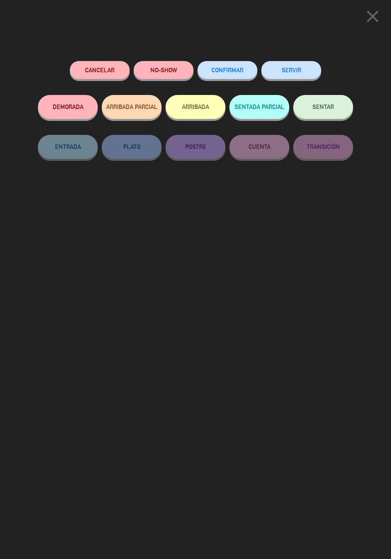
click at [231, 68] on span "CONFIRMAR" at bounding box center [227, 70] width 32 height 7
